Goal: Transaction & Acquisition: Purchase product/service

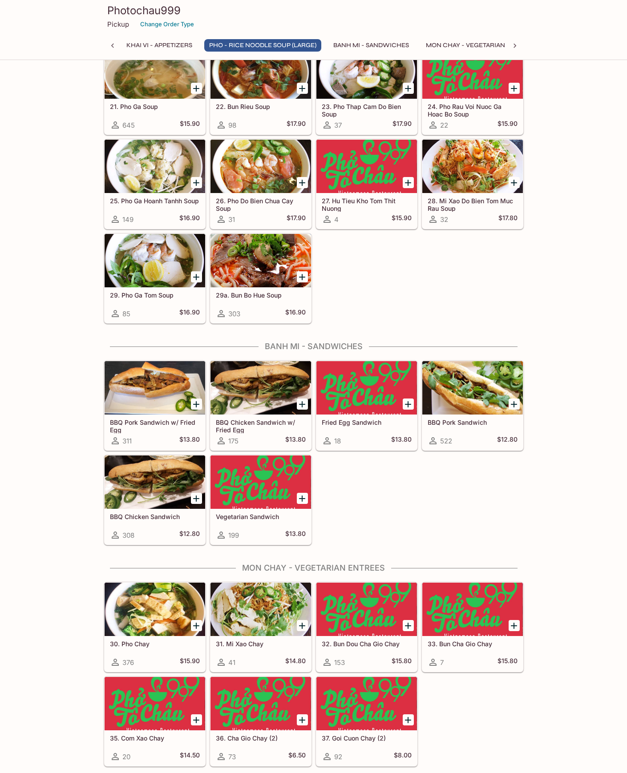
scroll to position [756, 0]
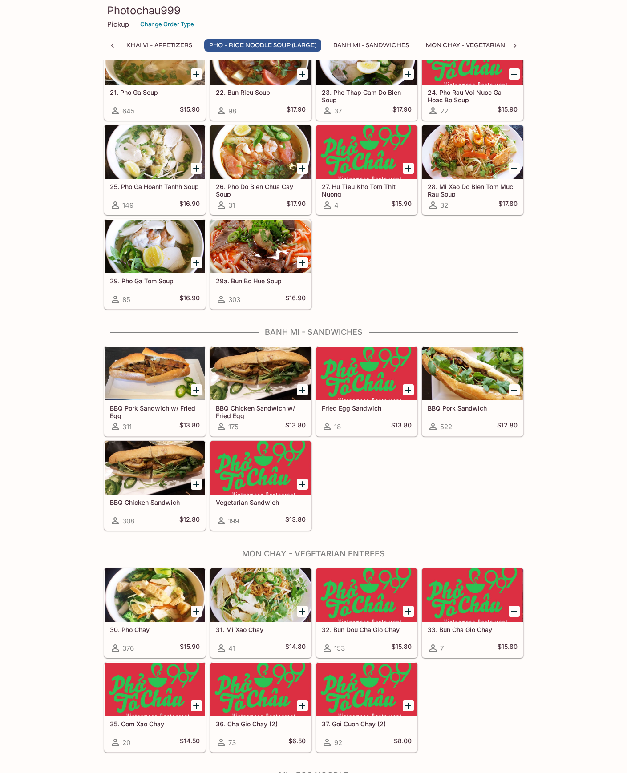
click at [198, 484] on icon "Add BBQ Chicken Sandwich" at bounding box center [196, 484] width 6 height 6
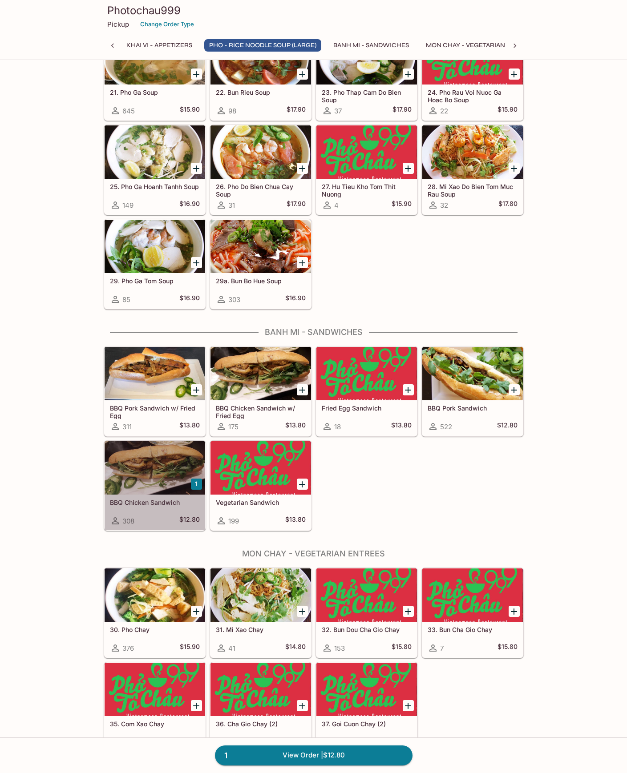
click at [174, 502] on h5 "BBQ Chicken Sandwich" at bounding box center [155, 503] width 90 height 8
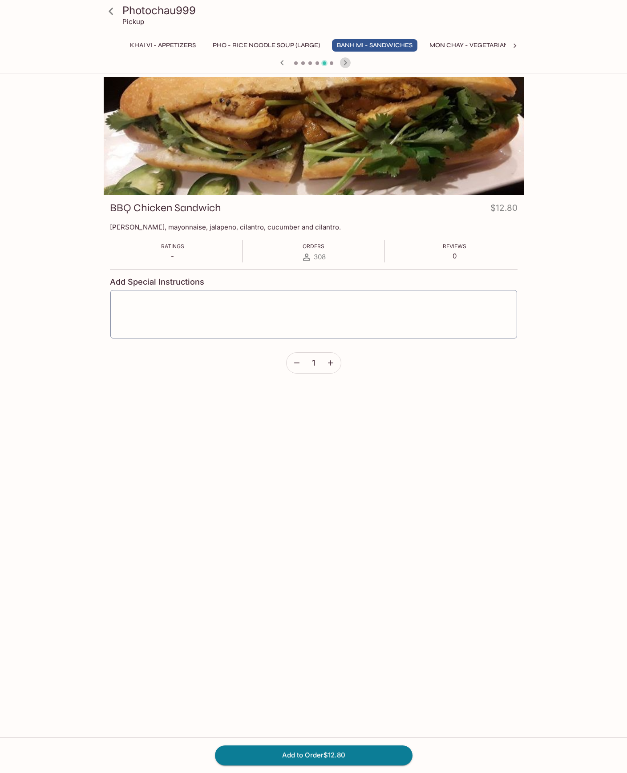
click at [343, 65] on icon "button" at bounding box center [345, 62] width 11 height 11
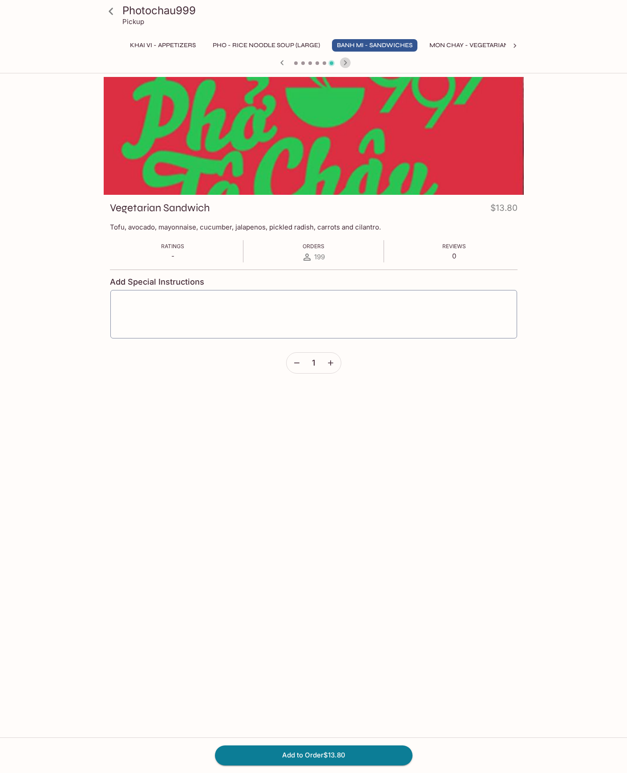
click at [343, 65] on icon "button" at bounding box center [345, 62] width 11 height 11
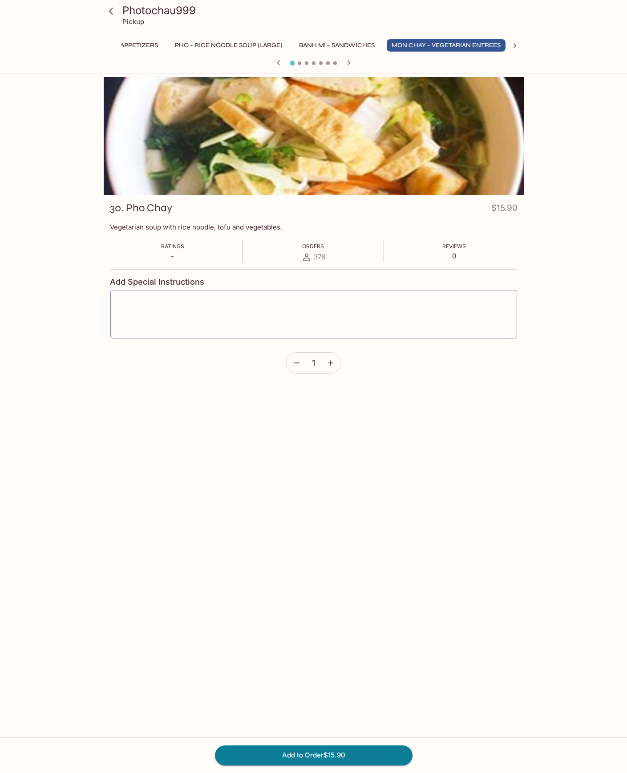
scroll to position [0, 40]
click at [343, 65] on icon "button" at bounding box center [348, 62] width 11 height 11
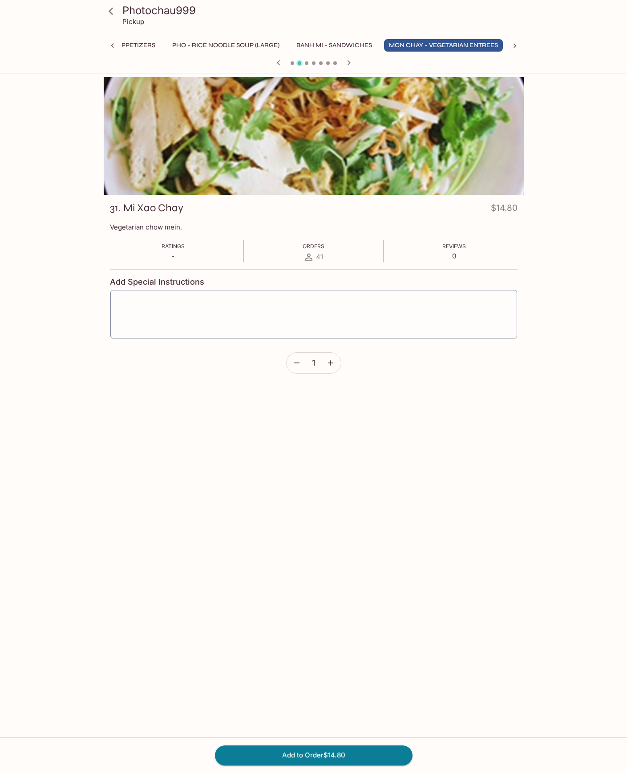
click at [343, 65] on icon "button" at bounding box center [348, 62] width 11 height 11
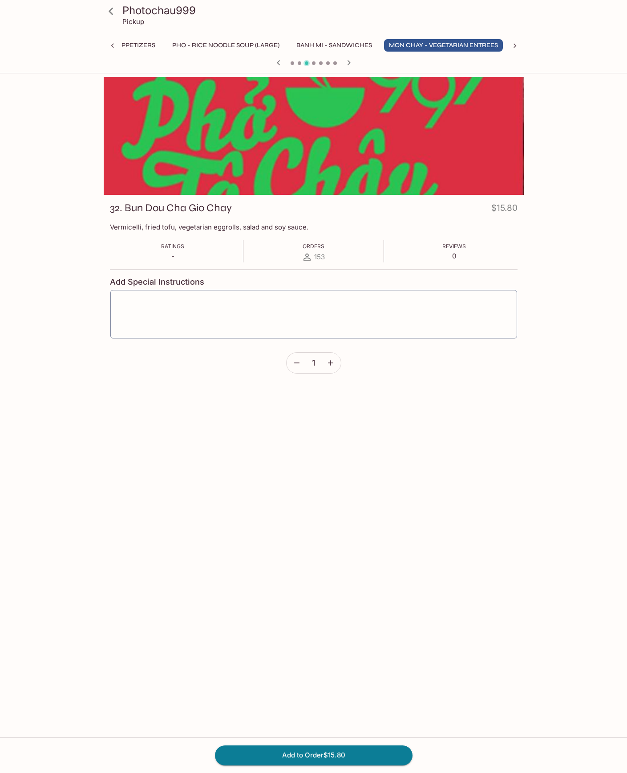
click at [343, 65] on icon "button" at bounding box center [348, 62] width 11 height 11
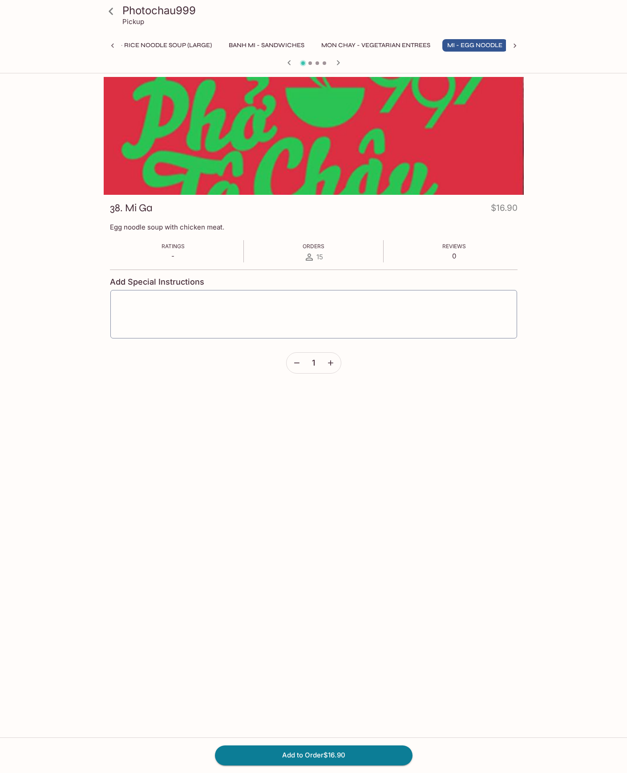
scroll to position [0, 113]
click at [343, 65] on button "button" at bounding box center [338, 63] width 12 height 12
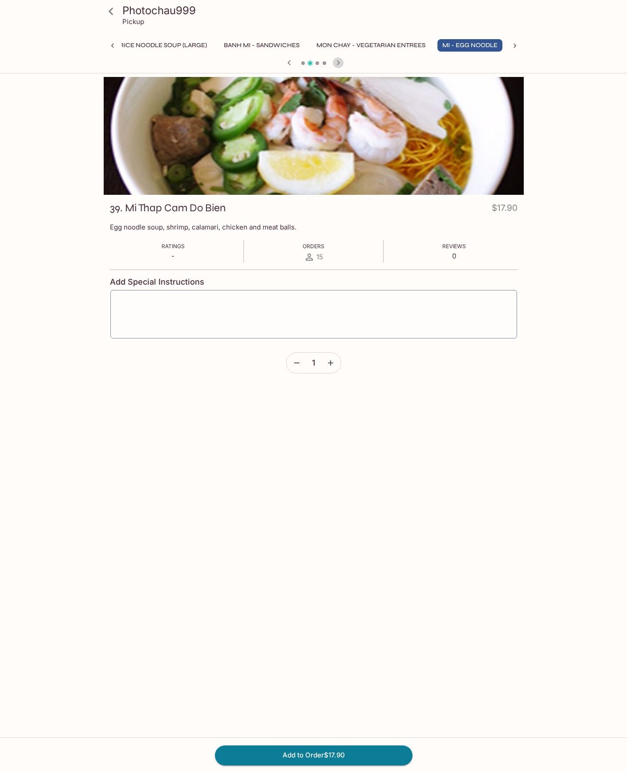
click at [343, 65] on button "button" at bounding box center [338, 63] width 12 height 12
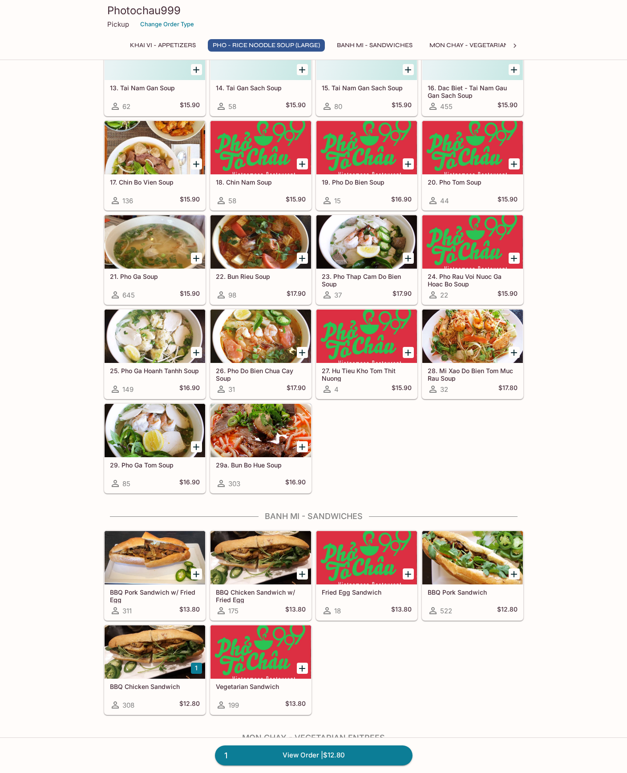
scroll to position [623, 0]
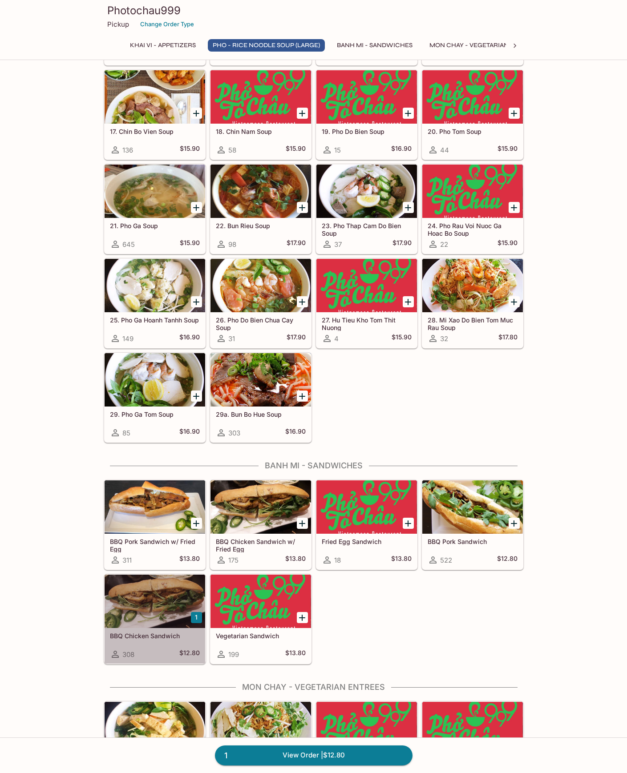
click at [161, 604] on div at bounding box center [155, 601] width 101 height 53
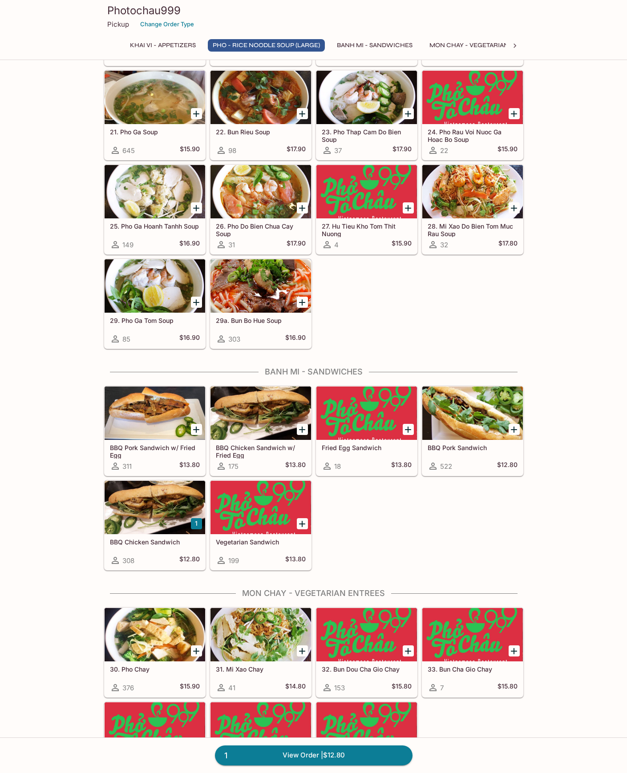
scroll to position [801, 0]
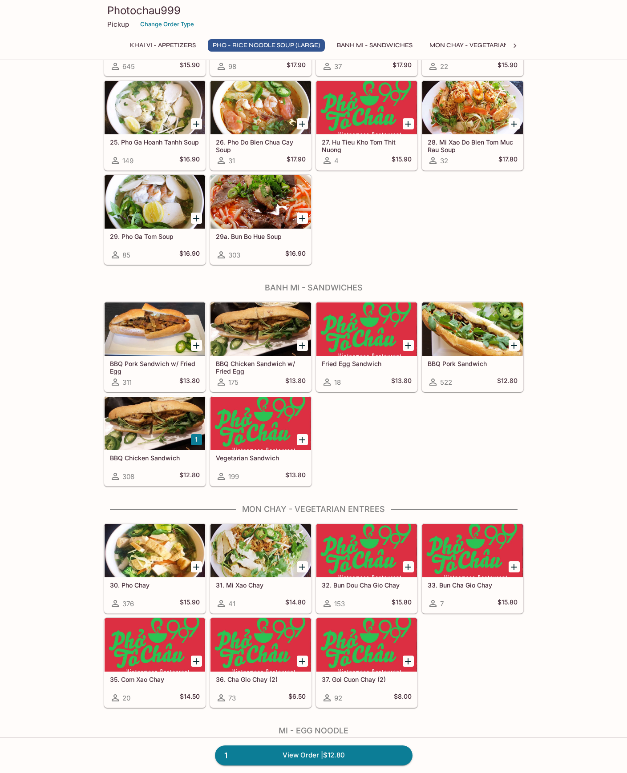
click at [254, 326] on div at bounding box center [260, 328] width 101 height 53
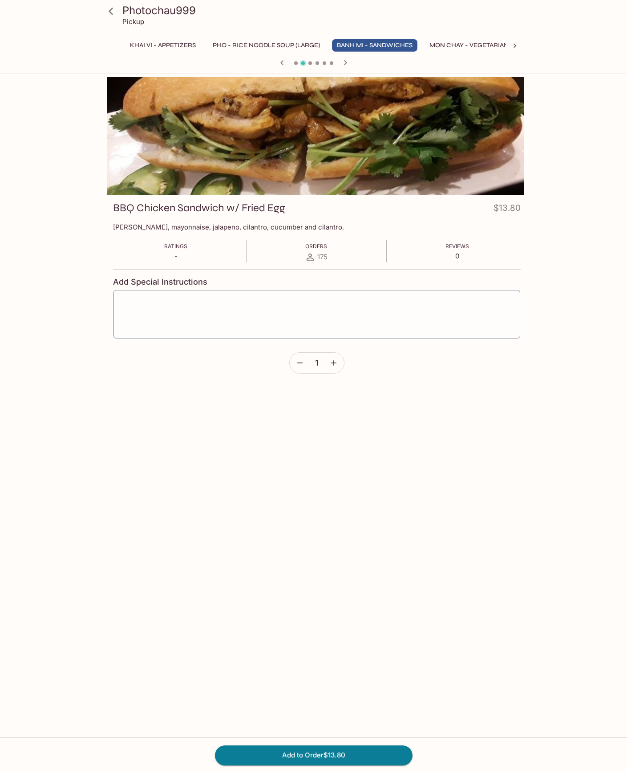
click at [223, 216] on div "BBQ Chicken Sandwich w/ Fried Egg $13.80" at bounding box center [316, 209] width 407 height 17
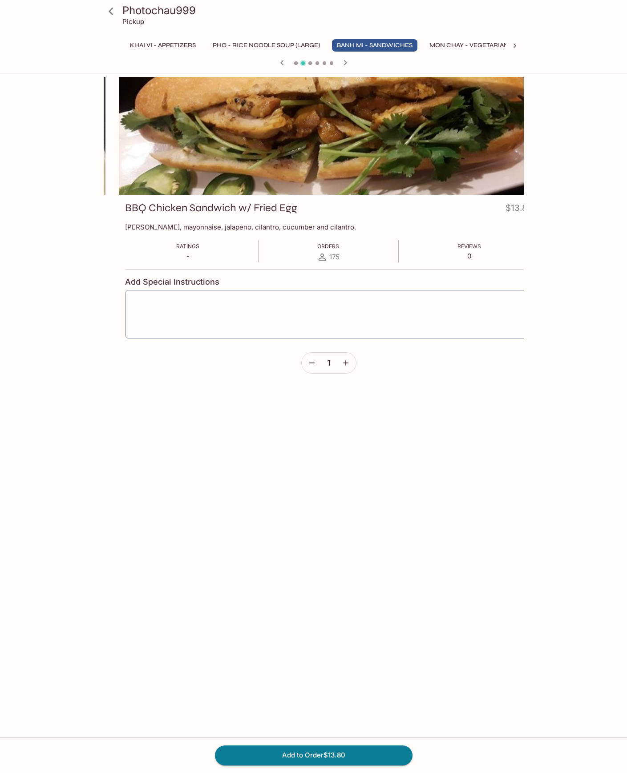
click at [240, 215] on div "BBQ Chicken Sandwich w/ Fried Egg $13.80" at bounding box center [328, 209] width 407 height 17
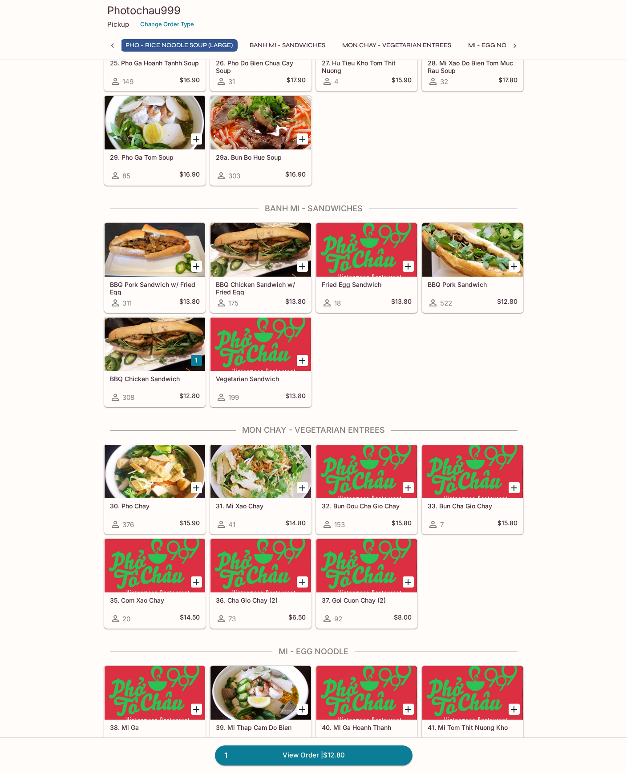
scroll to position [836, 0]
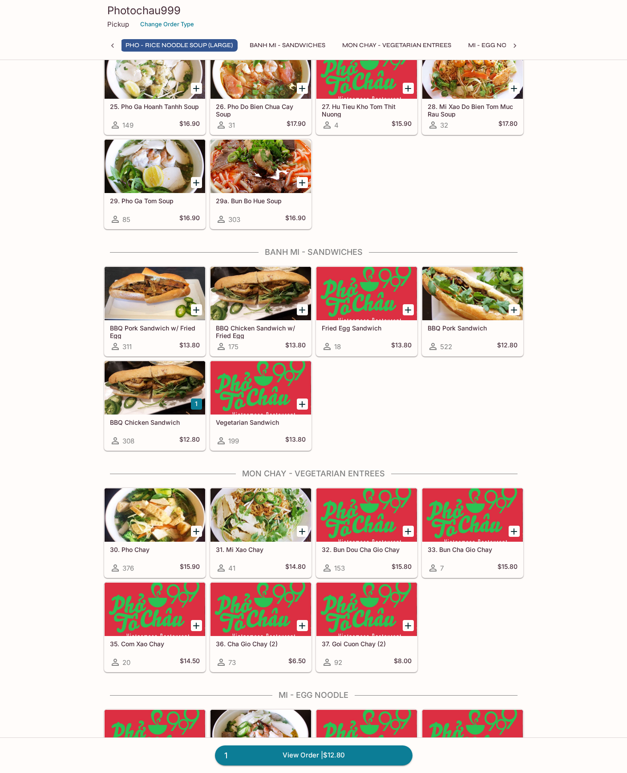
click at [181, 423] on h5 "BBQ Chicken Sandwich" at bounding box center [155, 423] width 90 height 8
